Goal: Find specific page/section: Find specific page/section

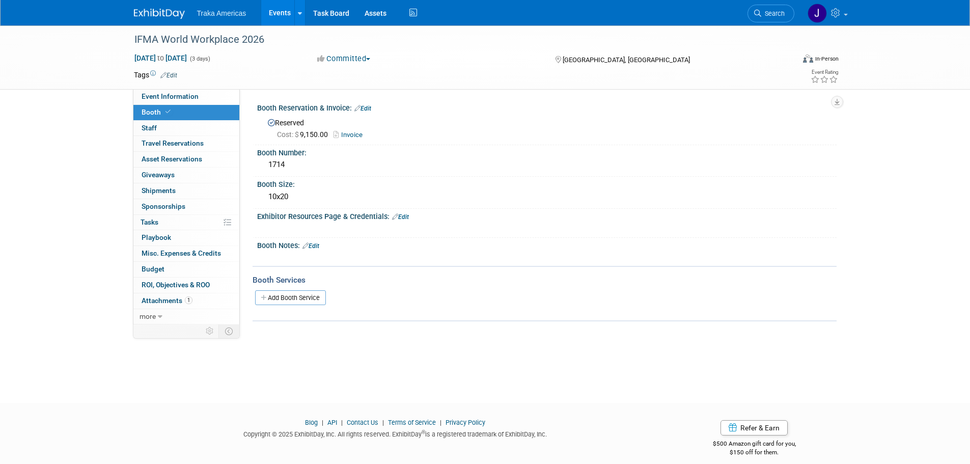
click at [165, 4] on div at bounding box center [165, 9] width 63 height 19
click at [163, 13] on img at bounding box center [159, 14] width 51 height 10
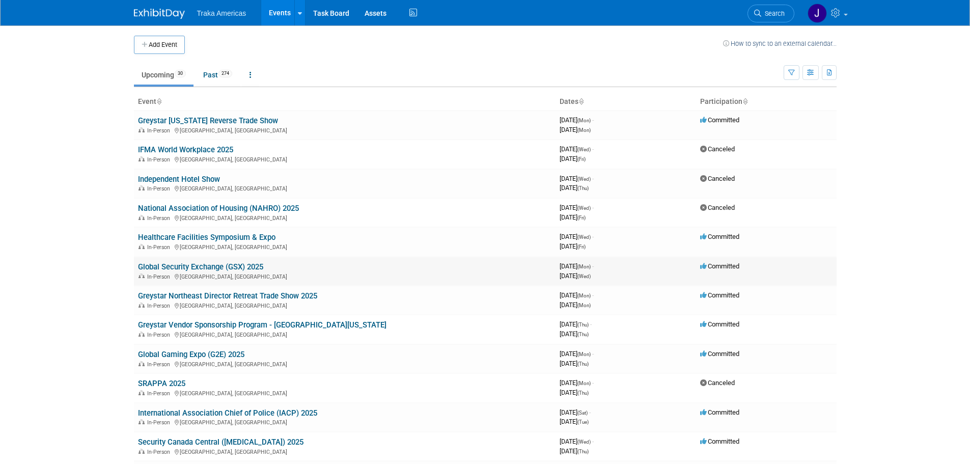
click at [199, 267] on link "Global Security Exchange (GSX) 2025" at bounding box center [200, 266] width 125 height 9
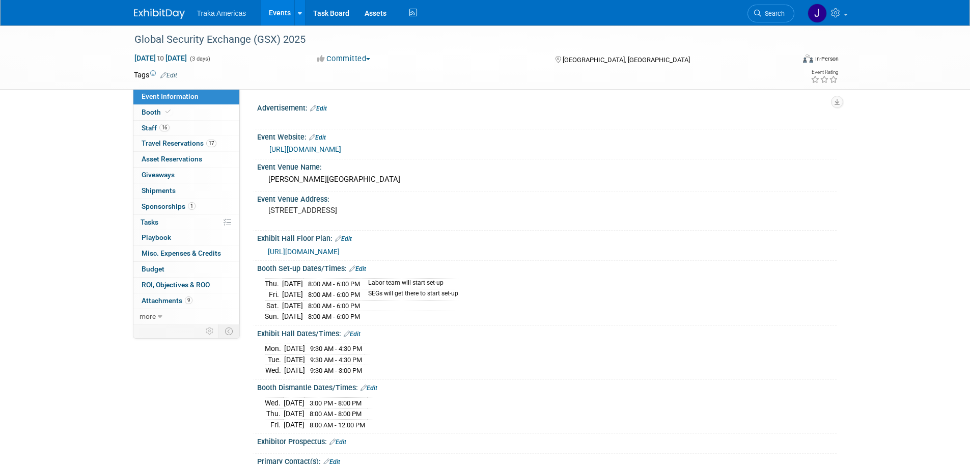
select select "National"
click at [178, 127] on link "16 Staff 16" at bounding box center [186, 128] width 106 height 15
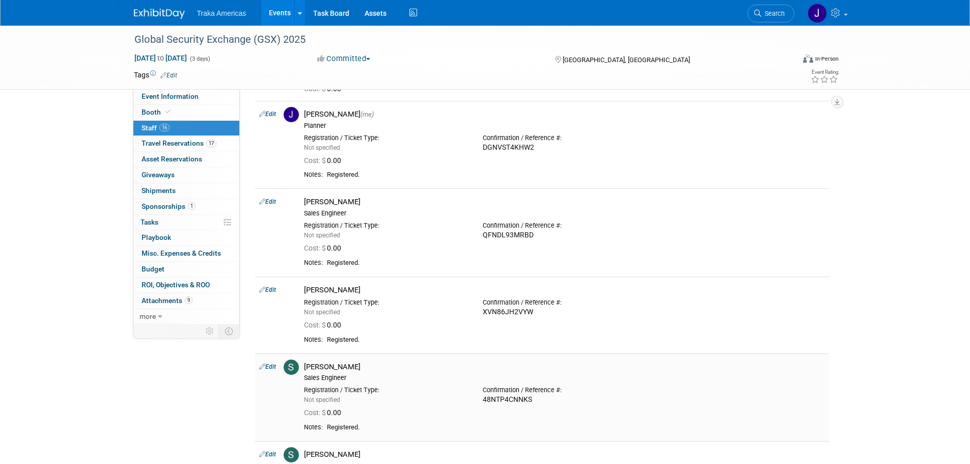
scroll to position [866, 0]
